Goal: Navigation & Orientation: Understand site structure

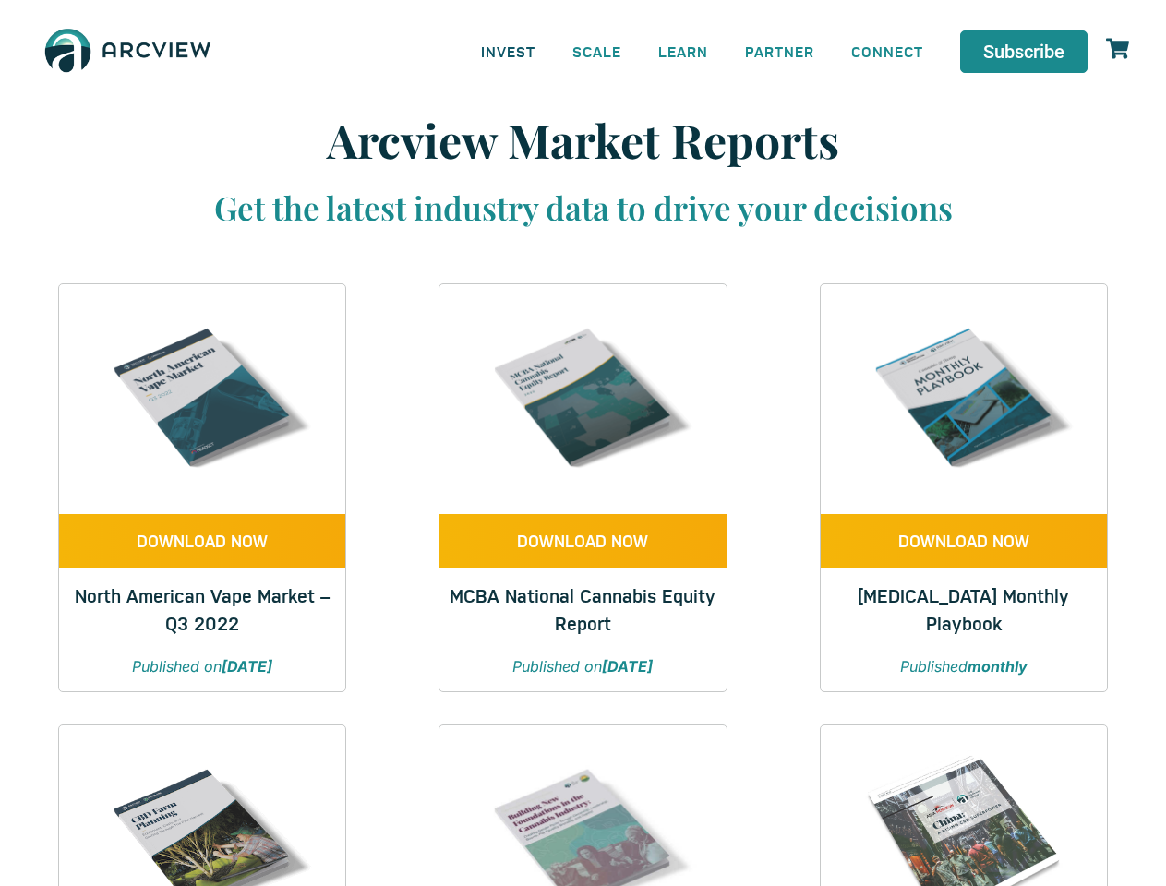
click at [508, 51] on link "INVEST" at bounding box center [508, 51] width 91 height 42
click at [597, 51] on link "SCALE" at bounding box center [597, 51] width 86 height 42
click at [683, 51] on link "LEARN" at bounding box center [683, 51] width 87 height 42
click at [887, 51] on link "CONNECT" at bounding box center [887, 51] width 109 height 42
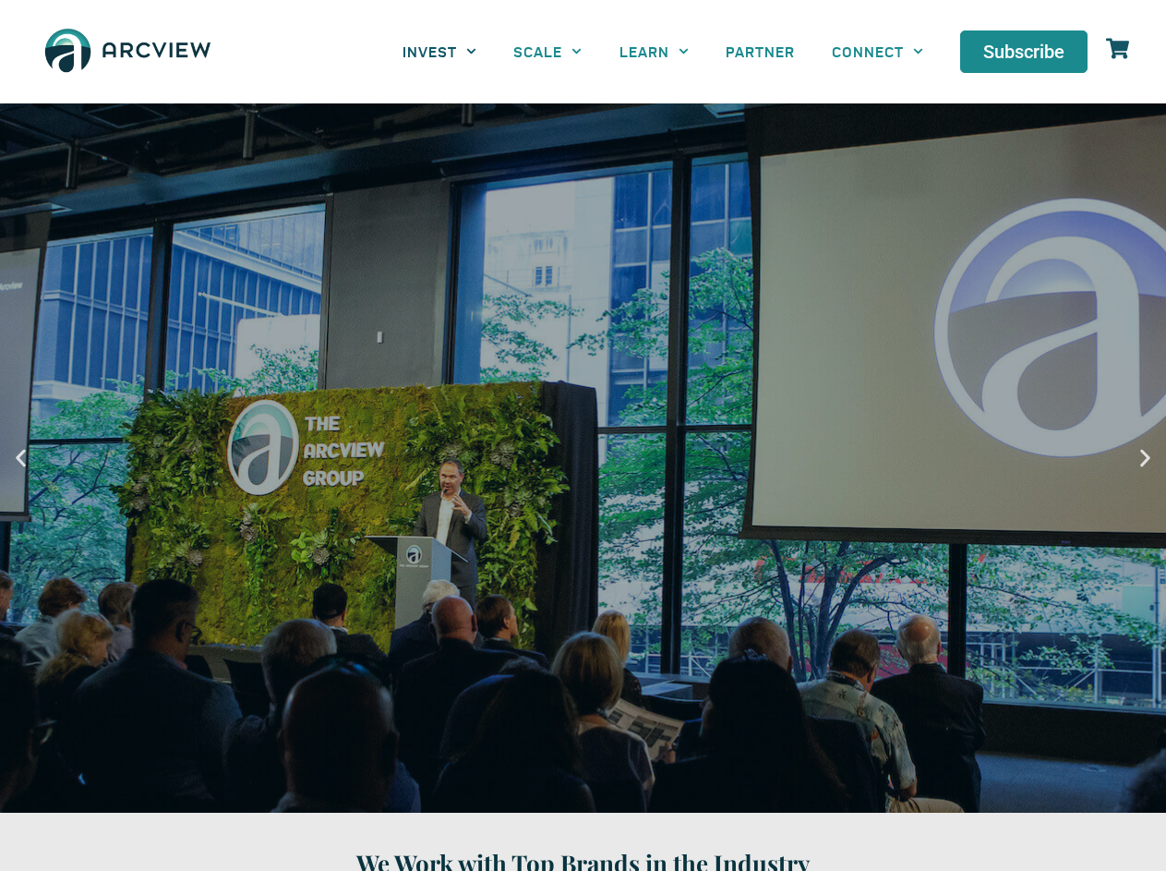
click at [439, 51] on link "INVEST" at bounding box center [439, 51] width 111 height 42
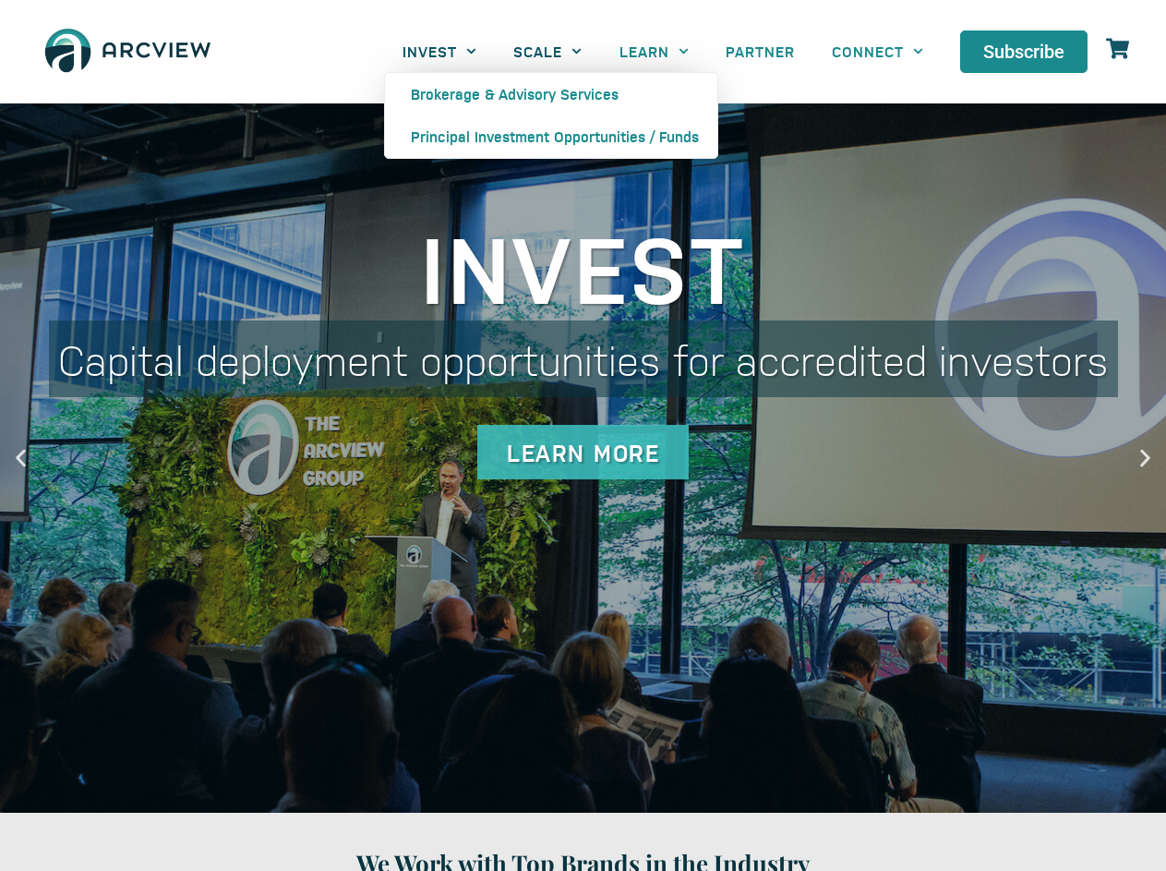
click at [547, 51] on link "SCALE" at bounding box center [547, 51] width 105 height 42
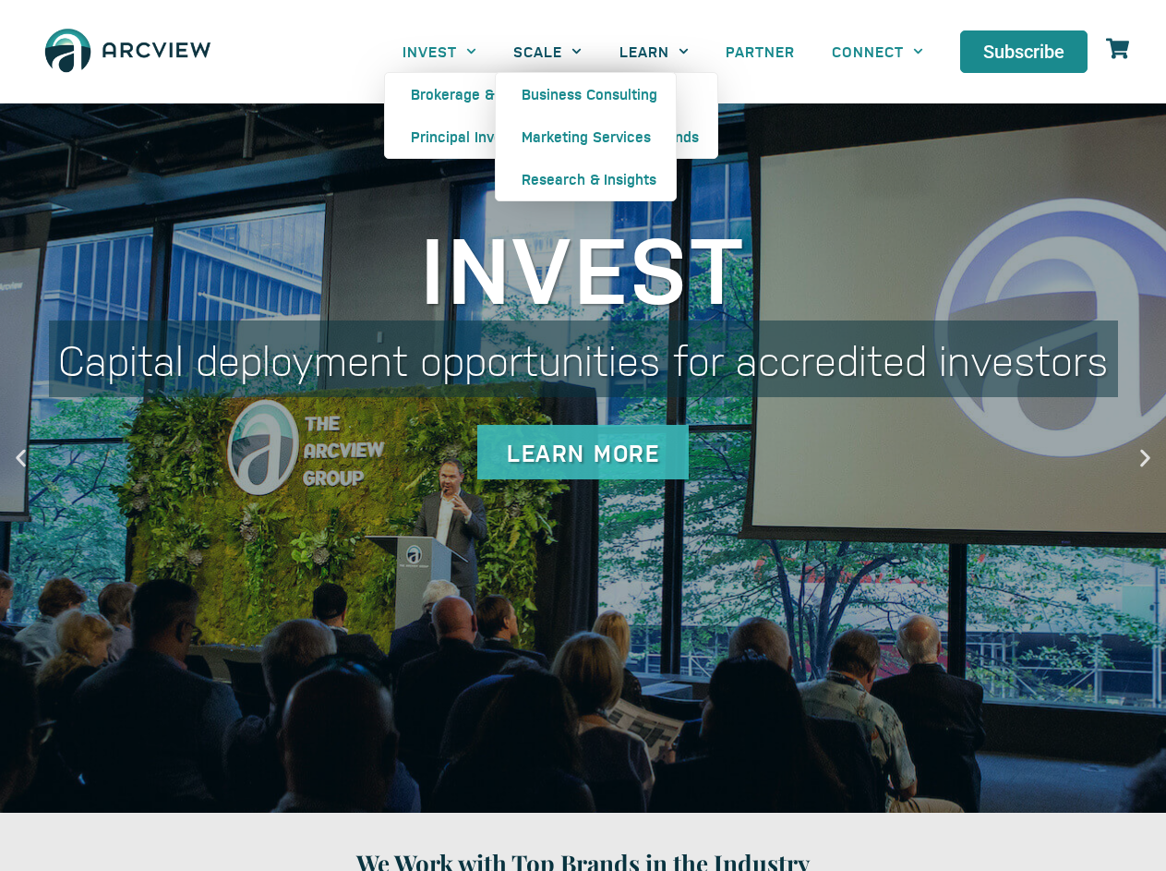
click at [654, 51] on link "LEARN" at bounding box center [654, 51] width 106 height 42
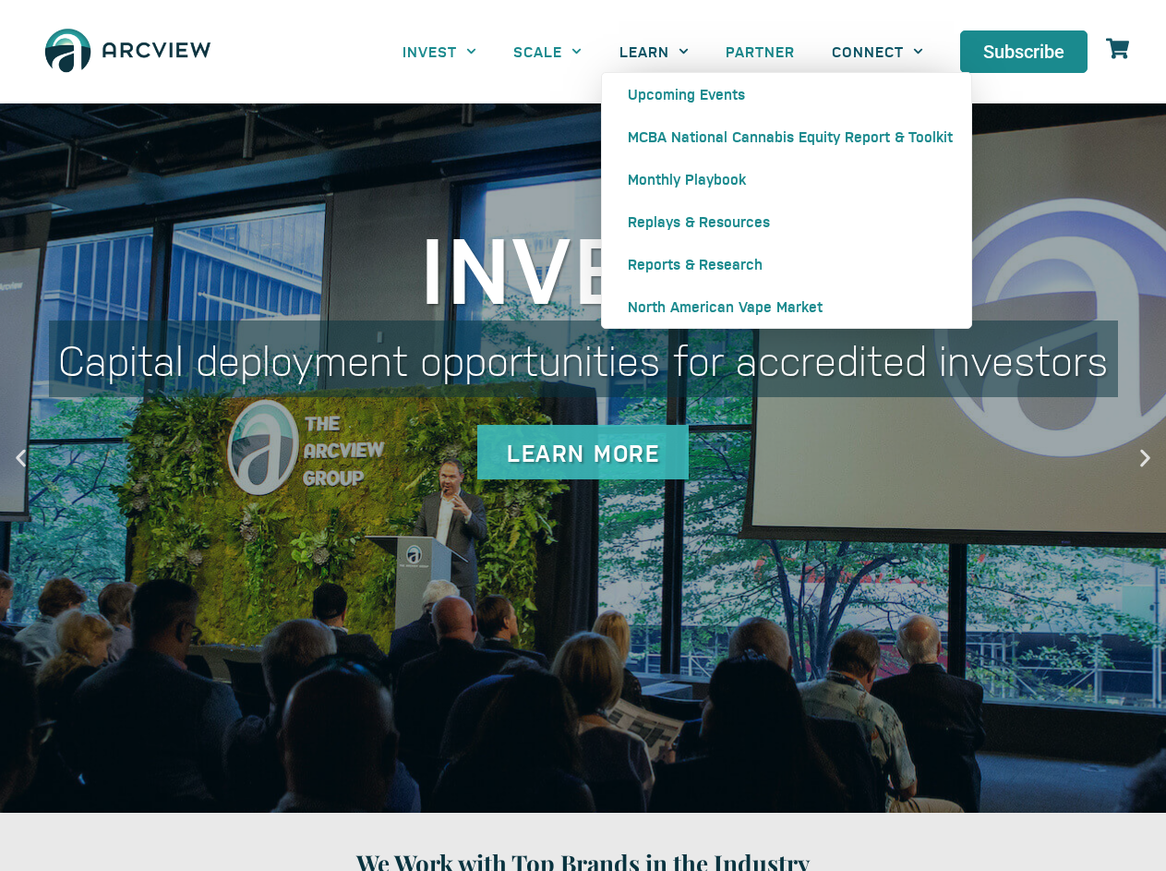
click at [877, 51] on link "CONNECT" at bounding box center [877, 51] width 128 height 42
